Goal: Task Accomplishment & Management: Manage account settings

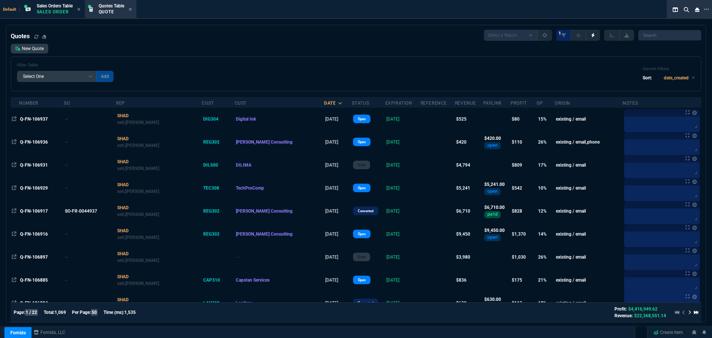
select select "4: SHAD"
select select
click at [664, 35] on input "search" at bounding box center [669, 35] width 63 height 10
paste input "Q-FN-106929"
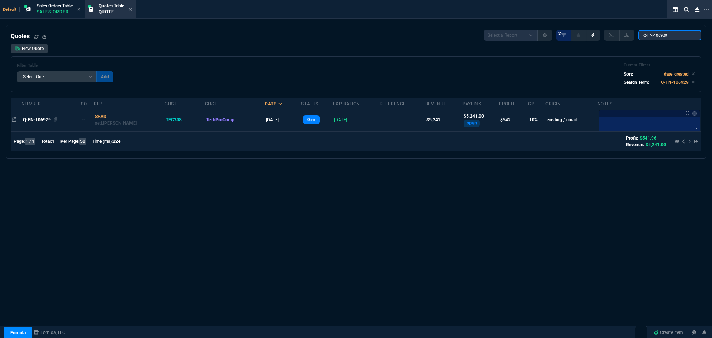
type input "Q-FN-106929"
click at [43, 118] on span "Q-FN-106929" at bounding box center [37, 119] width 28 height 5
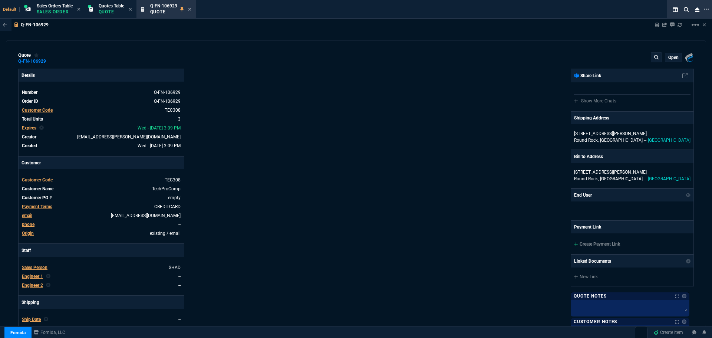
type input "15"
type input "262"
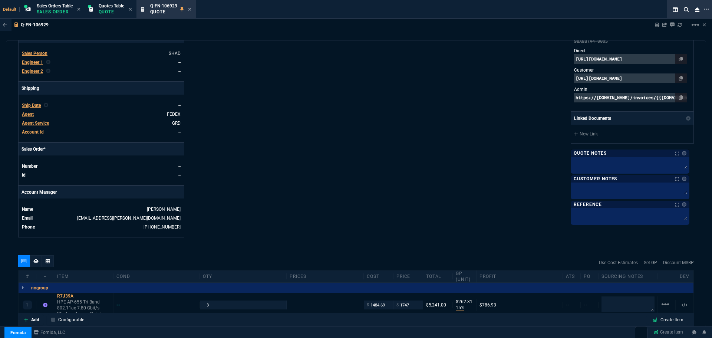
scroll to position [297, 0]
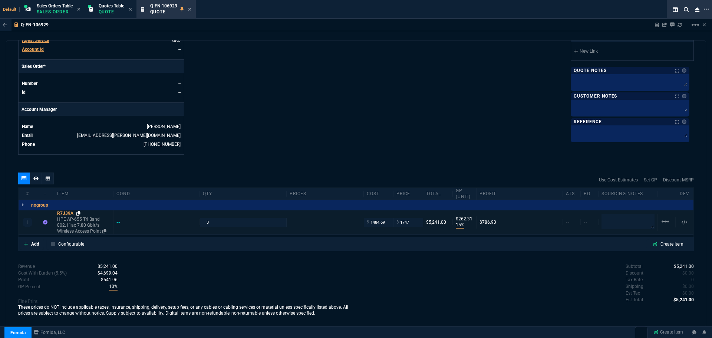
click at [79, 214] on icon at bounding box center [78, 213] width 4 height 4
click at [628, 222] on textarea at bounding box center [627, 222] width 53 height 16
type textarea "D&H"
click at [80, 213] on icon at bounding box center [78, 213] width 4 height 4
click at [62, 212] on div "R7J39A" at bounding box center [83, 213] width 53 height 6
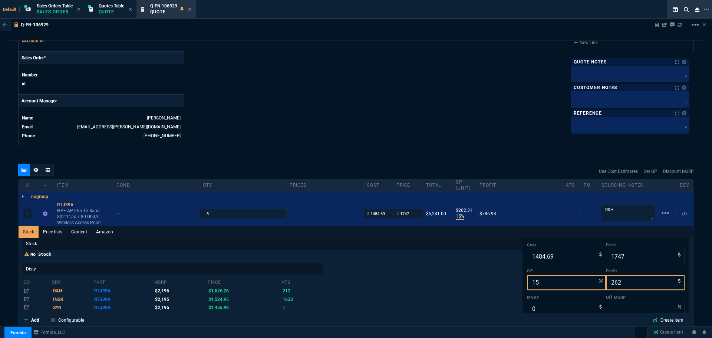
scroll to position [408, 0]
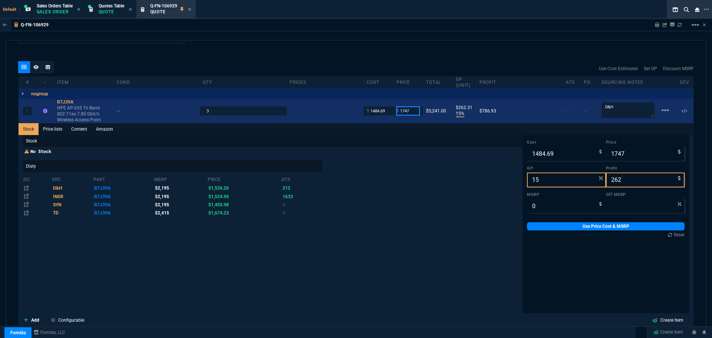
click at [415, 111] on input "1747" at bounding box center [407, 110] width 23 height 9
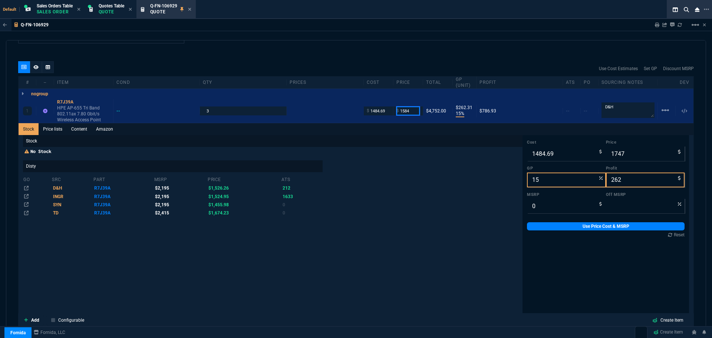
type input "1584"
click at [156, 59] on div "quote Q-FN-106929 TechProComp open Fornida, LLC [STREET_ADDRESS] Details Number…" at bounding box center [356, 183] width 700 height 287
type input "1584"
type input "6"
type input "99"
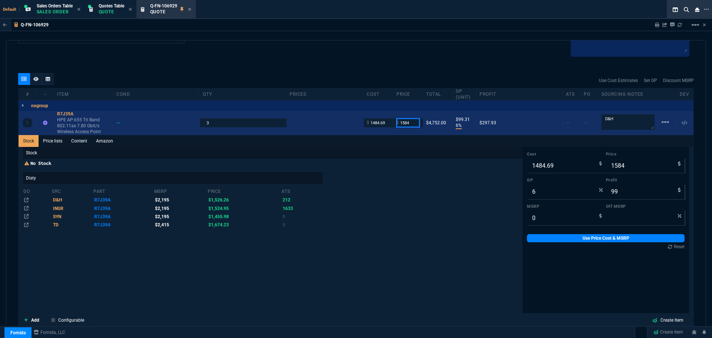
click at [407, 122] on input "1584" at bounding box center [407, 122] width 23 height 9
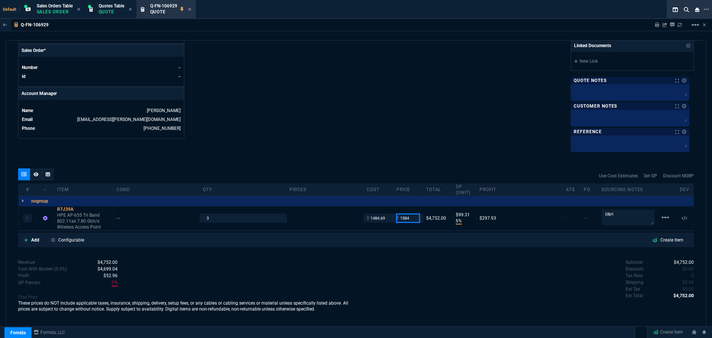
scroll to position [313, 0]
type input "1747"
type input "15"
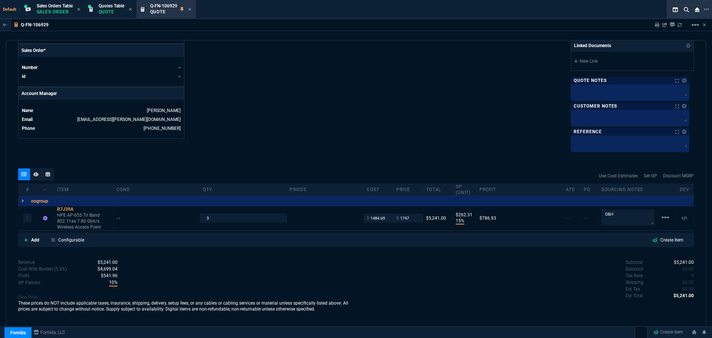
type input "262"
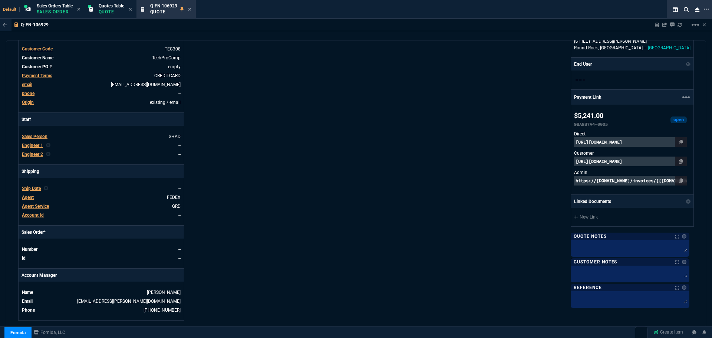
scroll to position [297, 0]
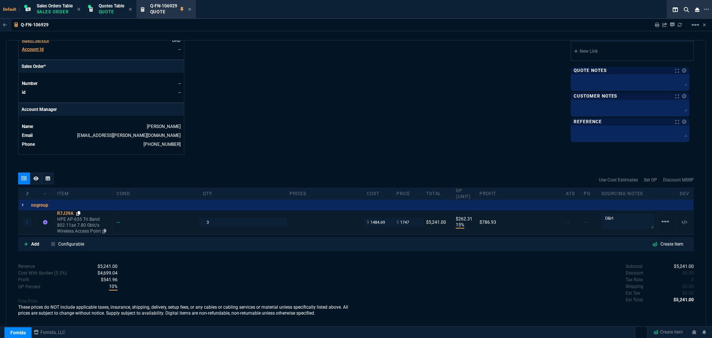
click at [80, 213] on icon at bounding box center [78, 213] width 4 height 4
click at [80, 212] on icon at bounding box center [78, 213] width 4 height 4
click at [191, 10] on icon at bounding box center [189, 9] width 3 height 4
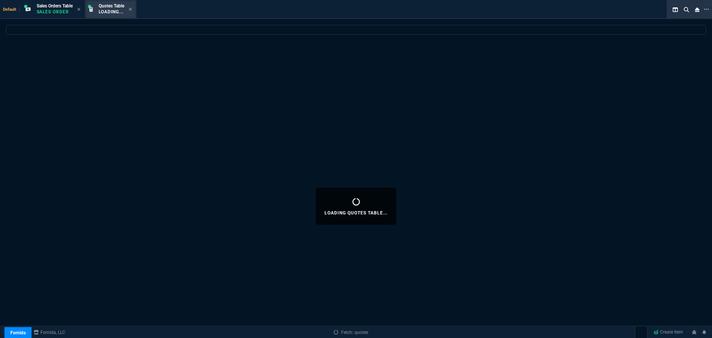
select select
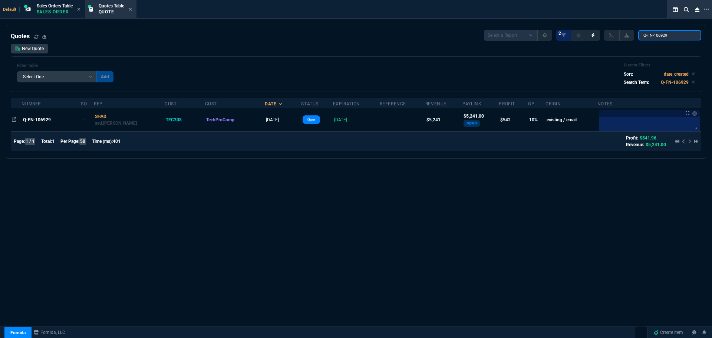
click at [681, 37] on input "Q-FN-106929" at bounding box center [669, 35] width 63 height 10
click at [680, 37] on input "Q-FN-106929" at bounding box center [669, 35] width 63 height 10
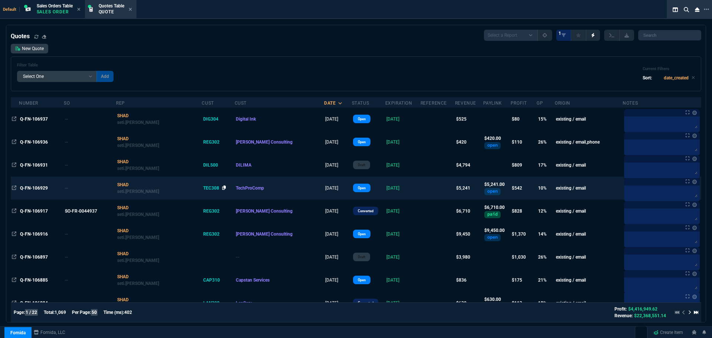
click at [222, 187] on icon at bounding box center [224, 187] width 4 height 4
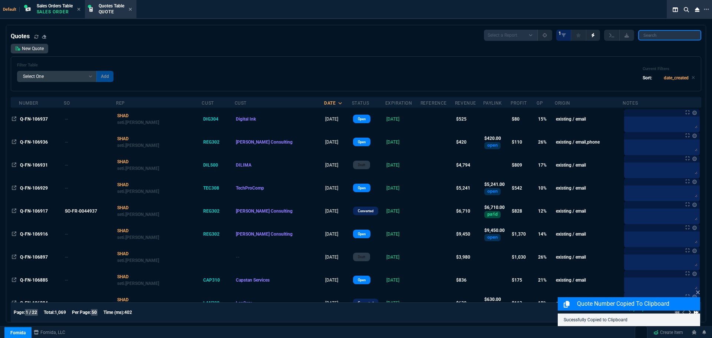
click at [660, 35] on input "search" at bounding box center [669, 35] width 63 height 10
paste input "TEC308"
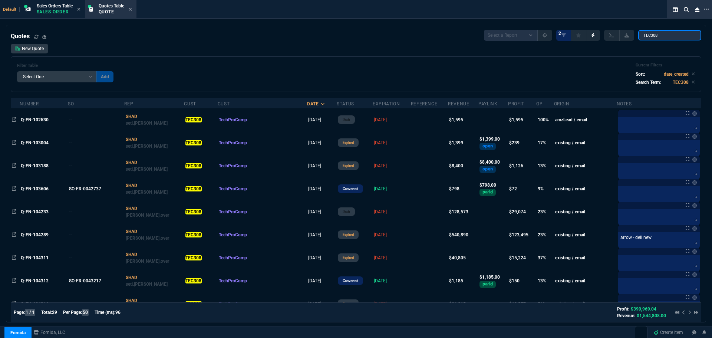
type input "TEC308"
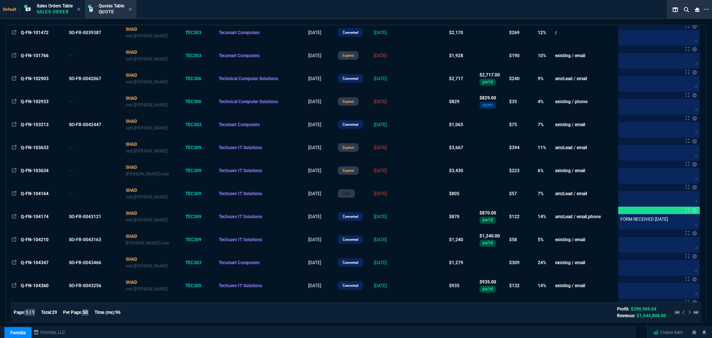
scroll to position [481, 0]
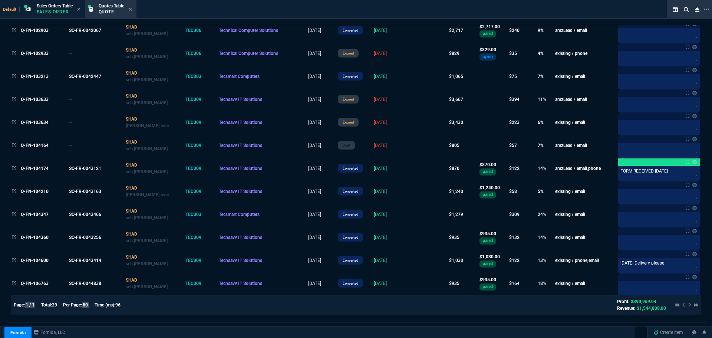
click at [685, 305] on div at bounding box center [685, 304] width 26 height 9
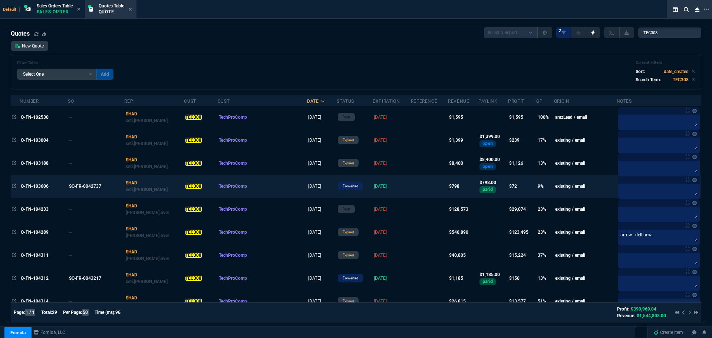
scroll to position [0, 0]
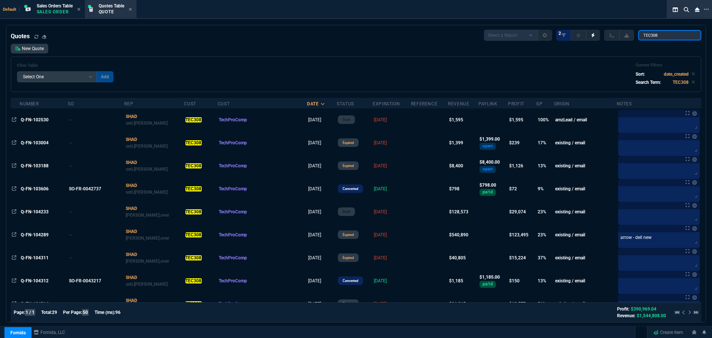
click at [690, 35] on input "TEC308" at bounding box center [669, 35] width 63 height 10
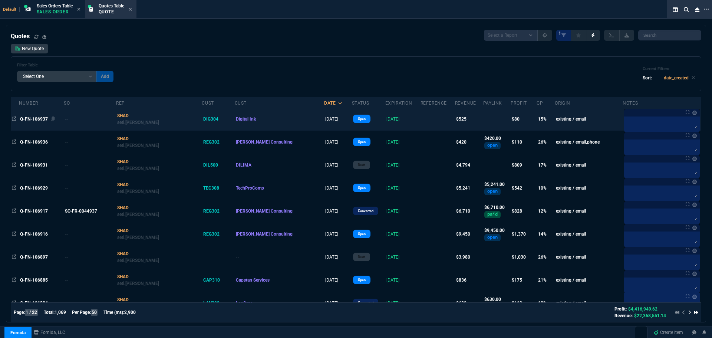
click at [35, 118] on span "Q-FN-106937" at bounding box center [34, 118] width 28 height 5
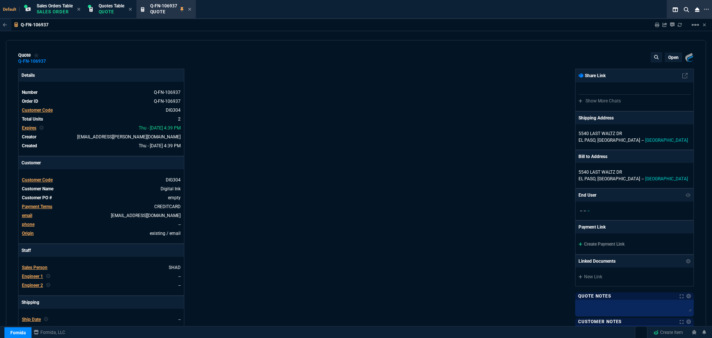
type input "20"
type input "42"
type input "20"
type input "61"
type input "18"
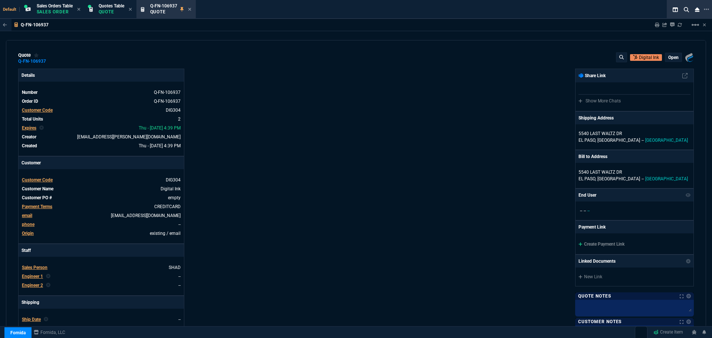
click at [669, 57] on p "open" at bounding box center [673, 58] width 10 height 6
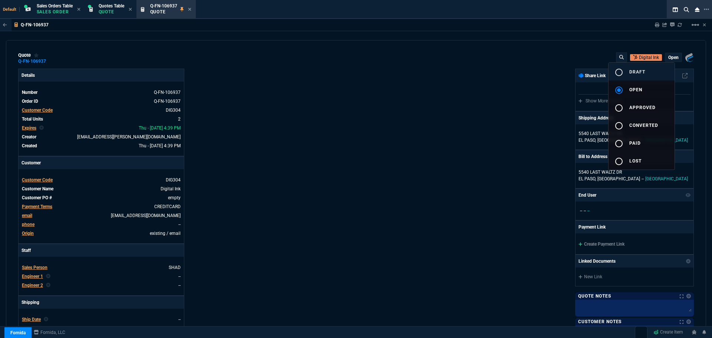
click at [630, 72] on span "draft" at bounding box center [637, 71] width 16 height 5
type input "20"
type input "42"
type input "20"
type input "61"
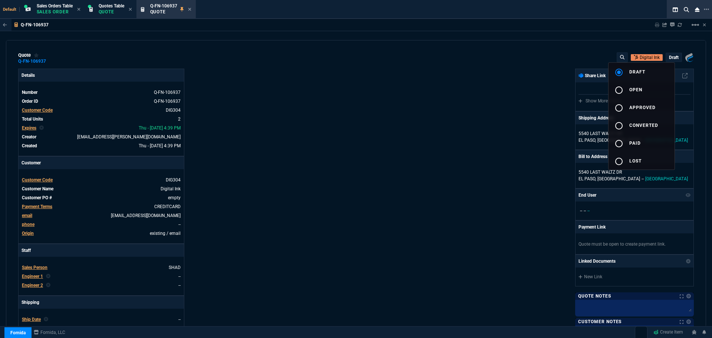
click at [481, 103] on div at bounding box center [356, 169] width 712 height 338
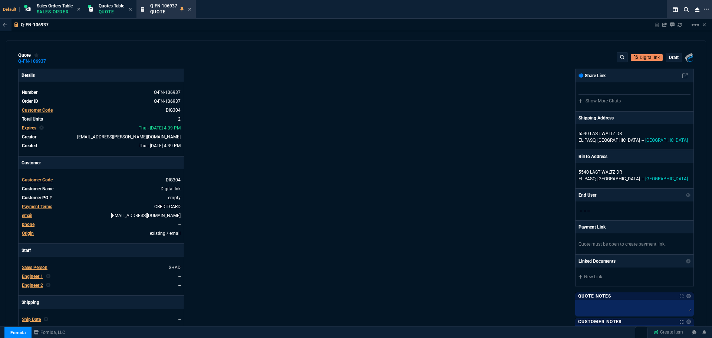
type input "18"
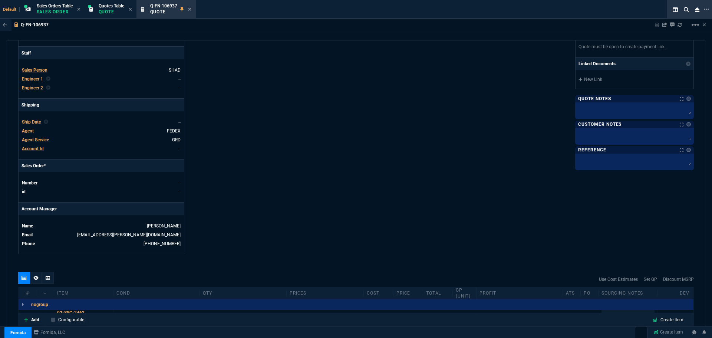
scroll to position [321, 0]
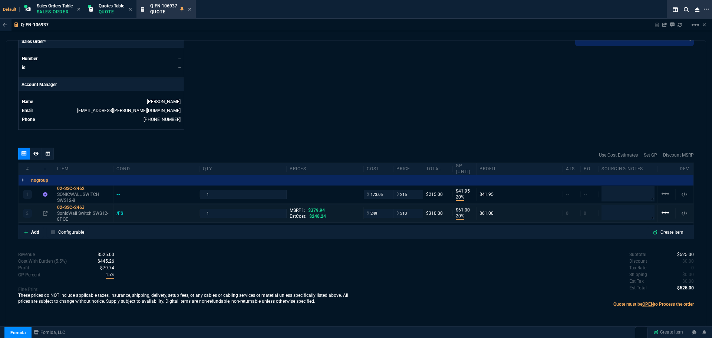
click at [661, 213] on mat-icon "linear_scale" at bounding box center [665, 212] width 9 height 9
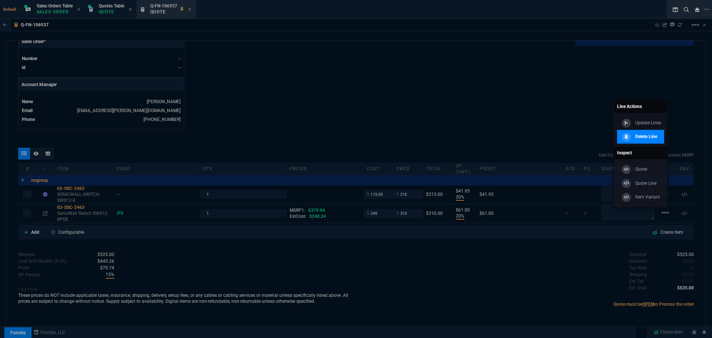
click at [636, 139] on p "Delete Line" at bounding box center [646, 136] width 22 height 7
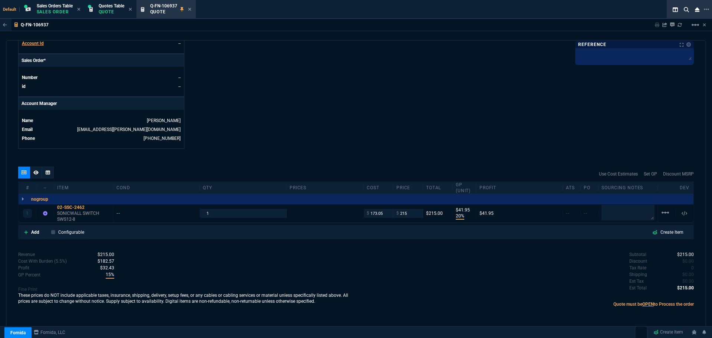
type input "20"
type input "42"
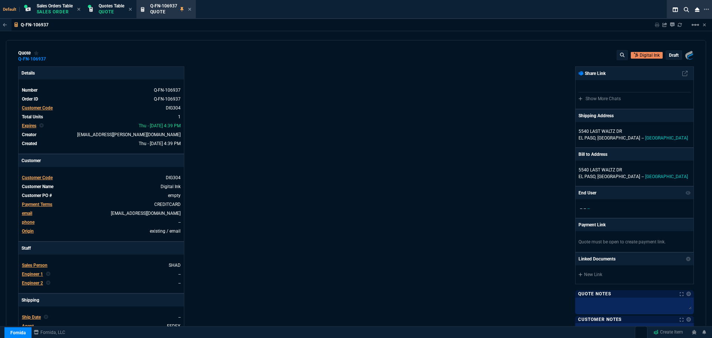
scroll to position [0, 0]
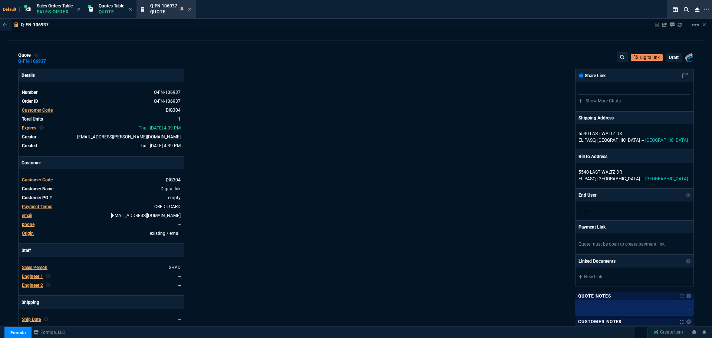
click at [669, 59] on p "draft" at bounding box center [674, 58] width 10 height 6
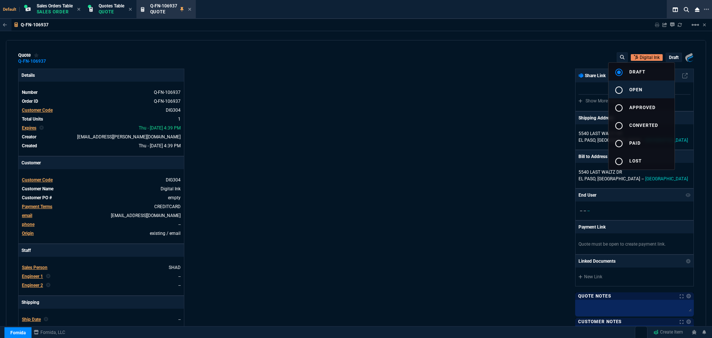
click at [626, 87] on div "radio_button_unchecked" at bounding box center [621, 90] width 15 height 9
type input "20"
type input "42"
click at [505, 115] on div at bounding box center [356, 169] width 712 height 338
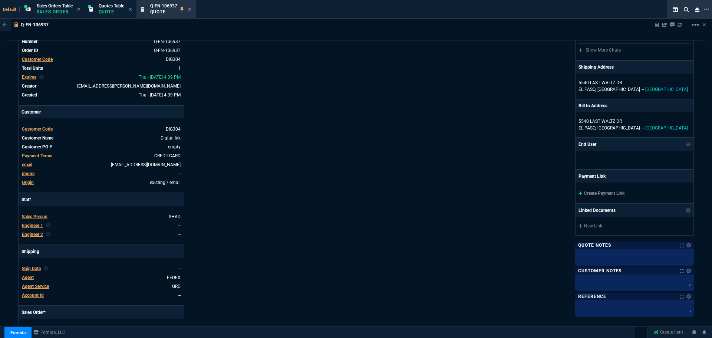
scroll to position [222, 0]
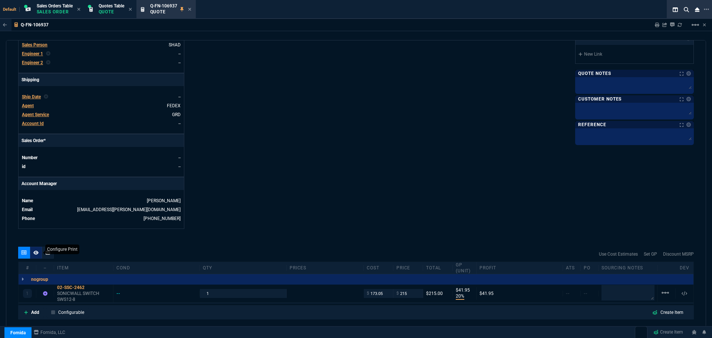
click at [33, 253] on icon at bounding box center [35, 252] width 5 height 4
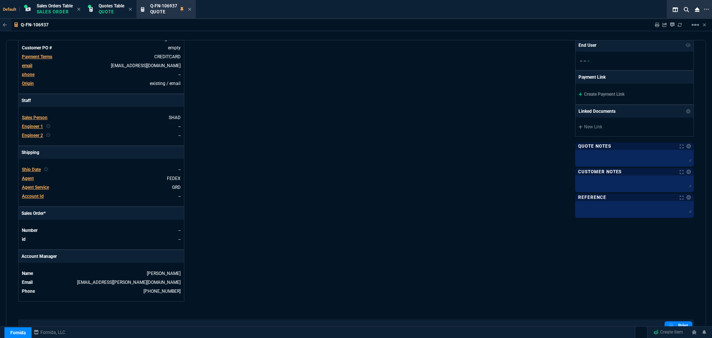
scroll to position [148, 0]
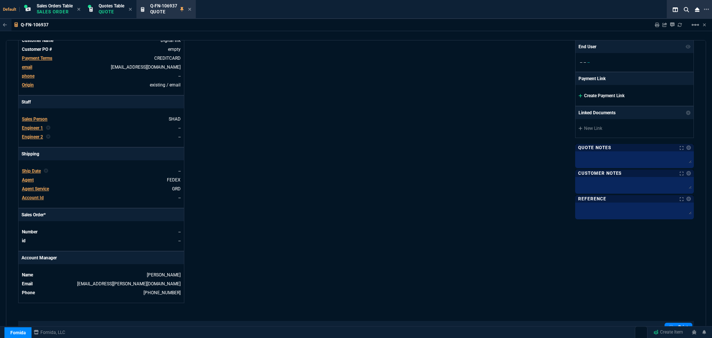
click at [589, 98] on link "Create Payment Link" at bounding box center [601, 95] width 46 height 5
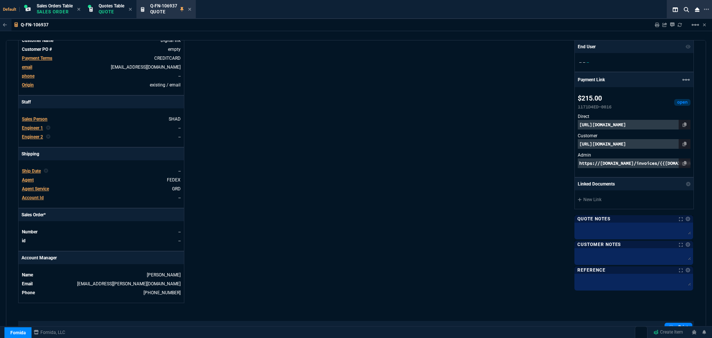
click at [607, 144] on p "[URL][DOMAIN_NAME]" at bounding box center [634, 144] width 113 height 10
click at [604, 124] on p "[URL][DOMAIN_NAME]" at bounding box center [634, 125] width 113 height 10
click at [621, 144] on p "[URL][DOMAIN_NAME]" at bounding box center [634, 144] width 113 height 10
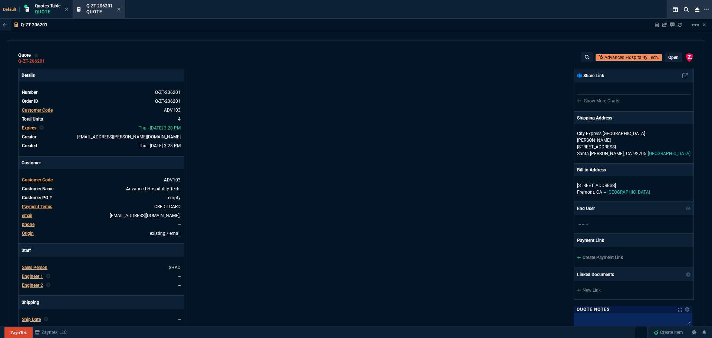
select select "4: SHAD"
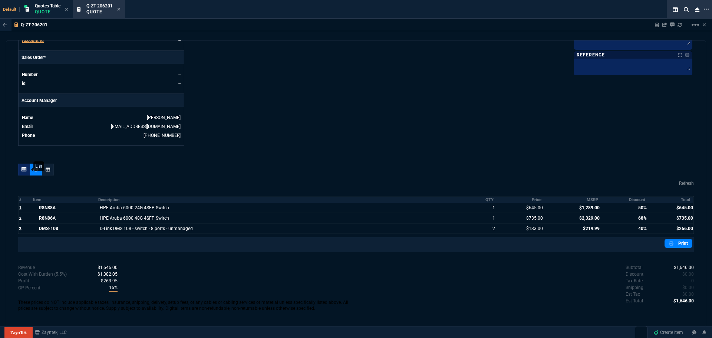
click at [25, 170] on icon at bounding box center [24, 169] width 5 height 4
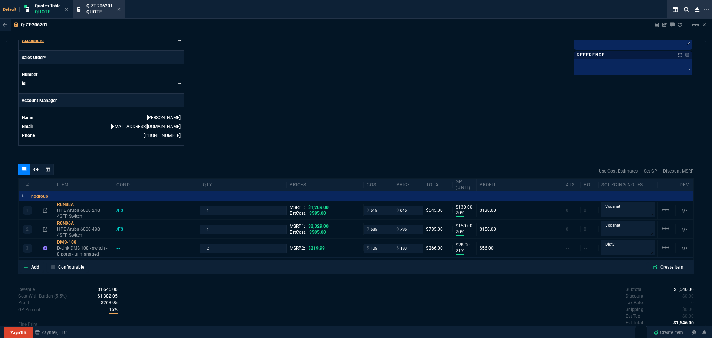
type input "20"
type input "130"
type input "20"
type input "150"
type input "50"
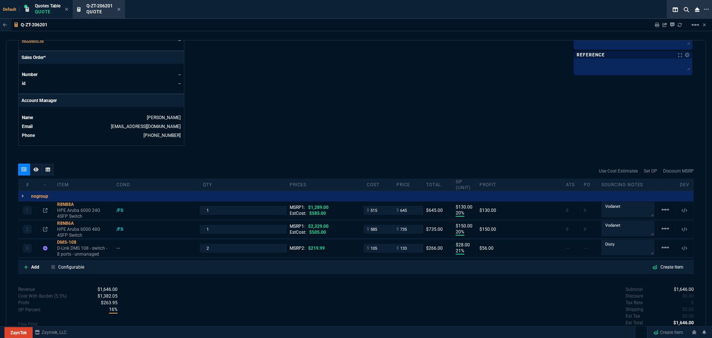
type input "68"
type input "21"
type input "28"
type input "40"
click at [409, 231] on input "735" at bounding box center [407, 229] width 23 height 9
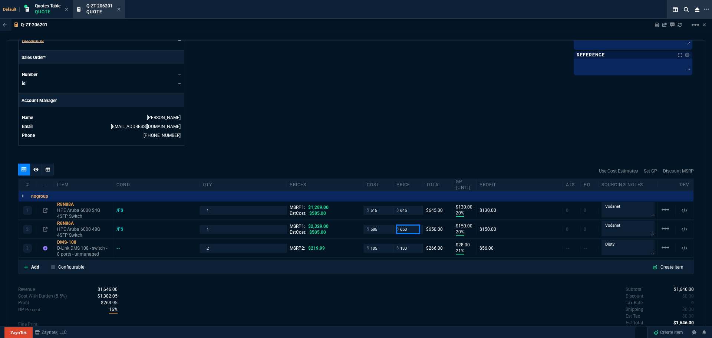
type input "650"
type input "10"
type input "65"
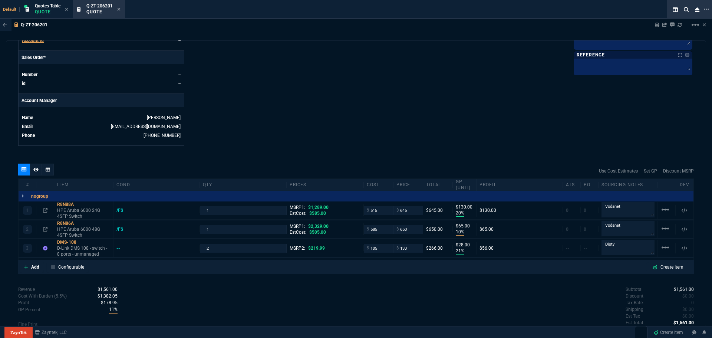
type input "72"
click at [416, 229] on input "650" at bounding box center [407, 229] width 23 height 9
type input "735"
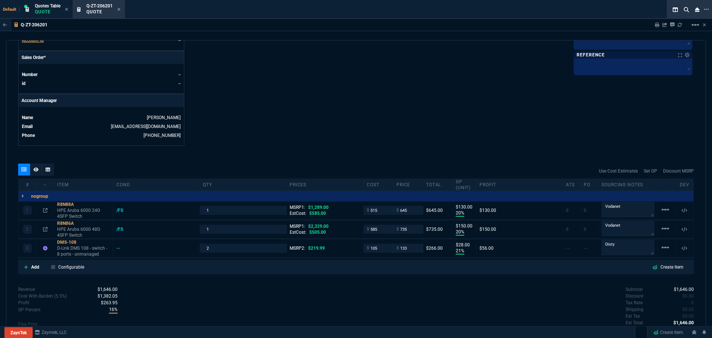
type input "20"
type input "150"
type input "68"
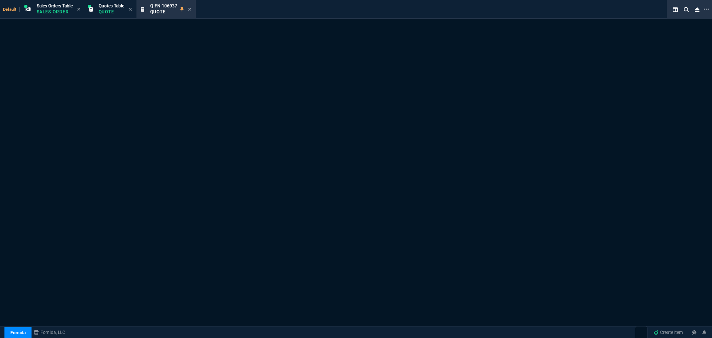
select select "4: SHAD"
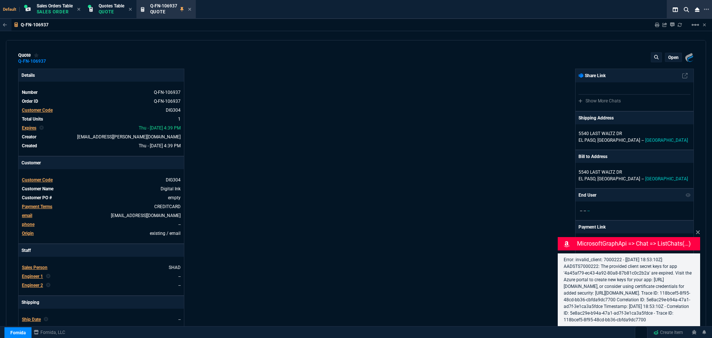
type input "20"
type input "42"
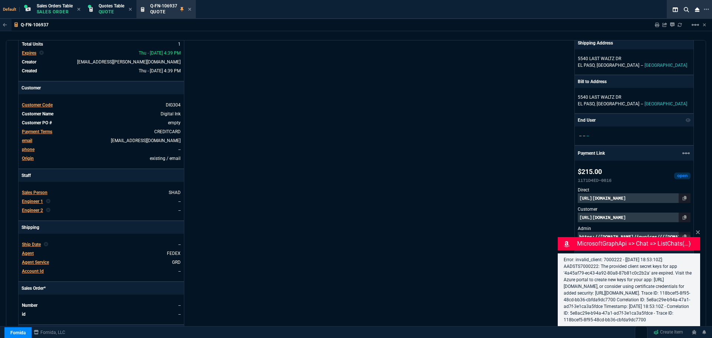
scroll to position [148, 0]
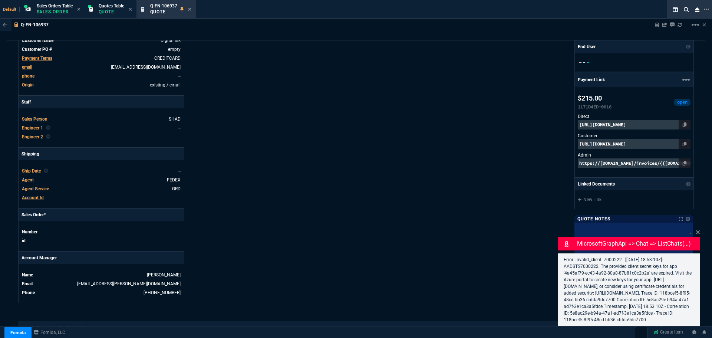
click at [616, 141] on p "[URL][DOMAIN_NAME]" at bounding box center [634, 144] width 113 height 10
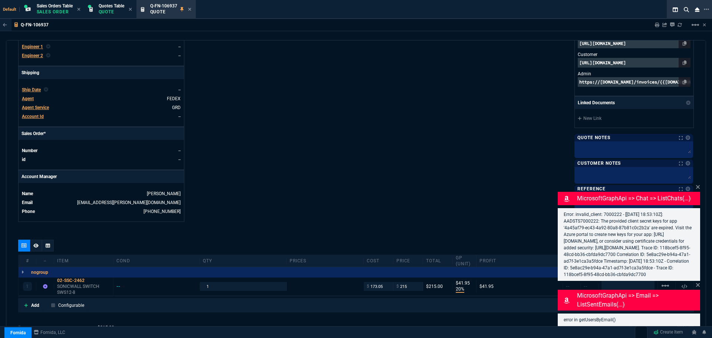
scroll to position [295, 0]
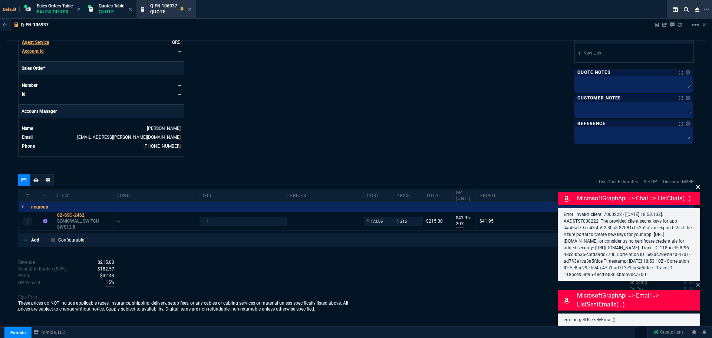
click at [698, 184] on icon at bounding box center [698, 187] width 4 height 6
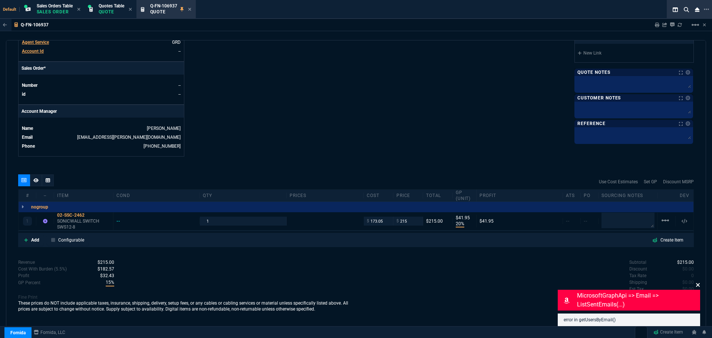
click at [699, 284] on icon at bounding box center [698, 285] width 4 height 4
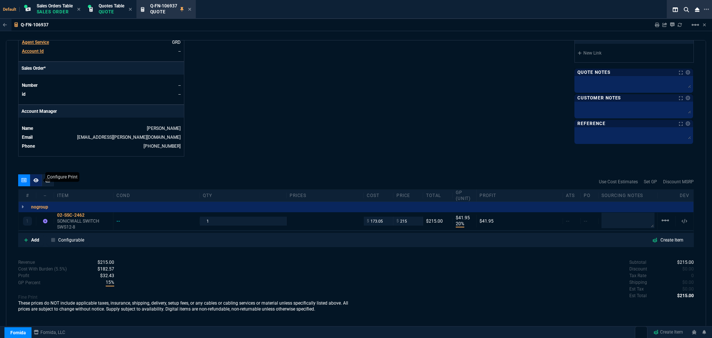
click at [35, 180] on icon at bounding box center [35, 180] width 5 height 4
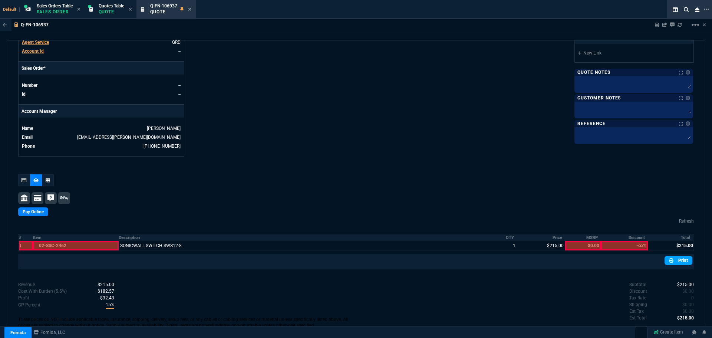
click at [683, 259] on link "Print" at bounding box center [679, 260] width 28 height 9
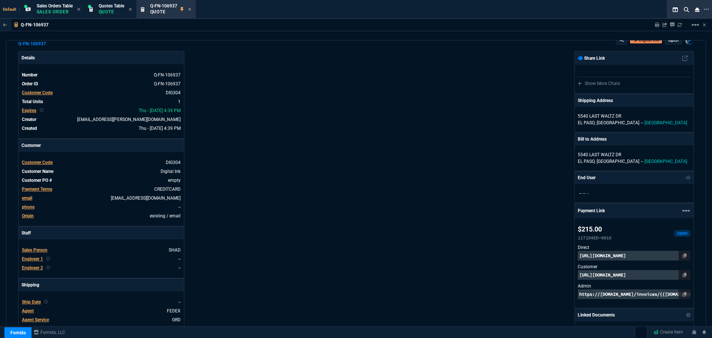
scroll to position [0, 0]
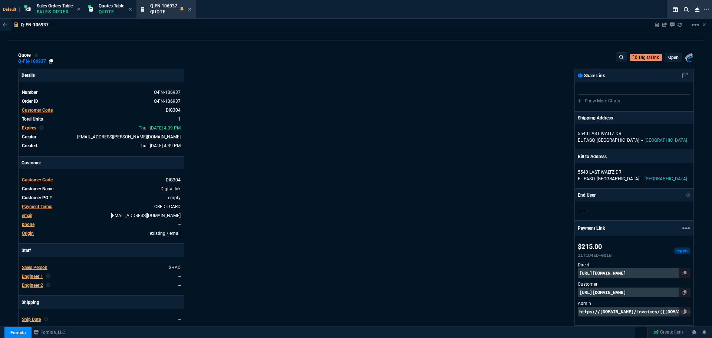
click at [51, 59] on icon at bounding box center [51, 61] width 4 height 4
click at [683, 293] on icon at bounding box center [685, 292] width 4 height 4
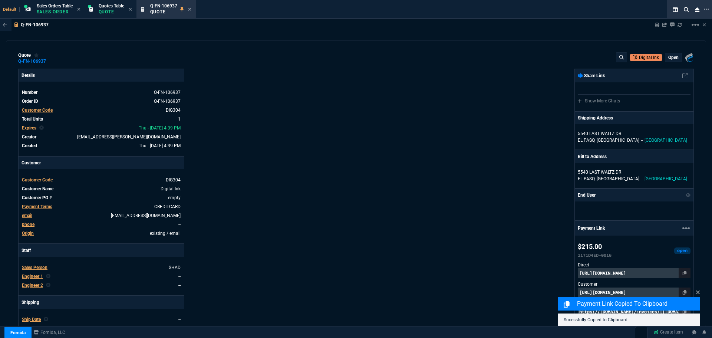
click at [652, 293] on div "Payment Link Copied to Clipboard Sucessfully Copied to Clipboard" at bounding box center [629, 307] width 142 height 38
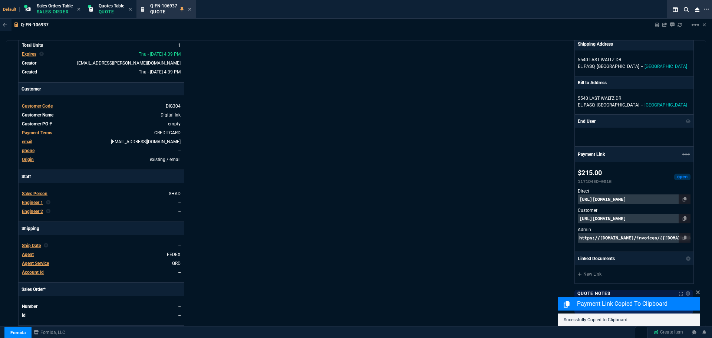
scroll to position [74, 0]
click at [649, 218] on p "[URL][DOMAIN_NAME]" at bounding box center [634, 218] width 113 height 10
